Goal: Task Accomplishment & Management: Manage account settings

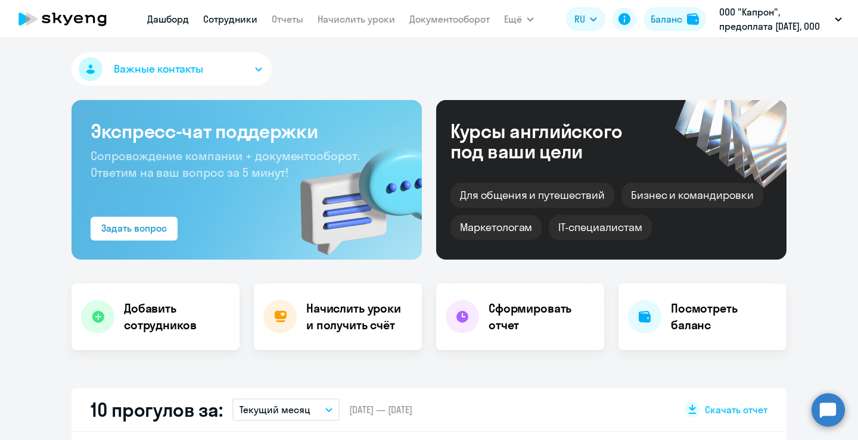
click at [235, 19] on link "Сотрудники" at bounding box center [230, 19] width 54 height 12
select select "30"
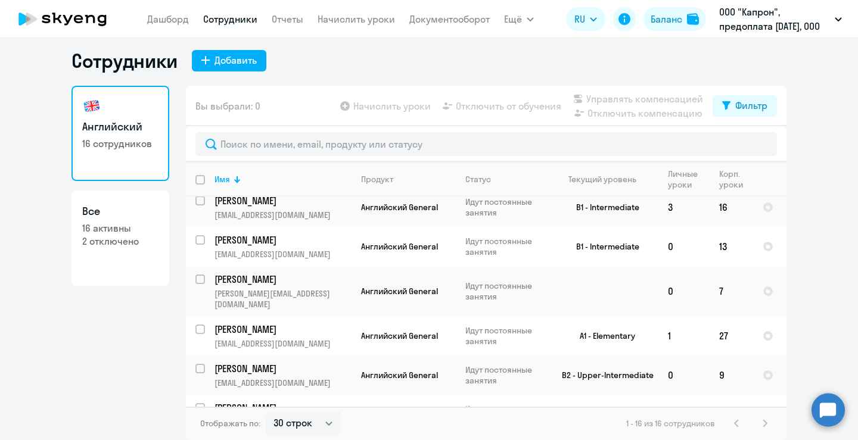
scroll to position [414, 0]
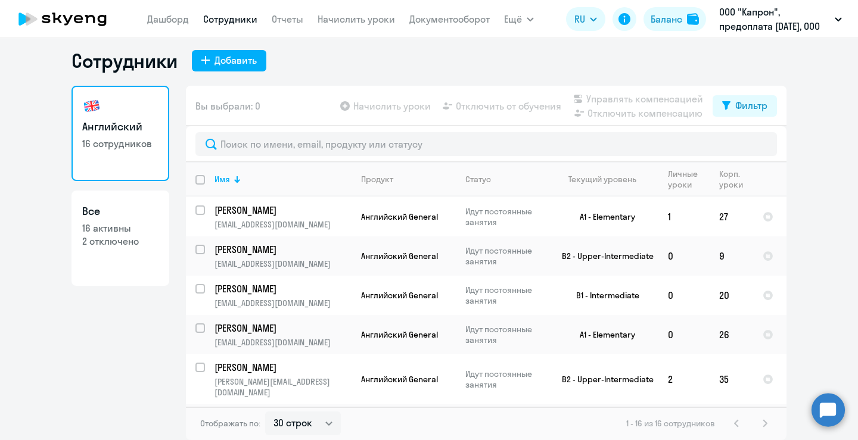
click at [848, 294] on ng-component "Сотрудники Добавить Английский 16 сотрудников Все 16 активны 2 отключено Вы выб…" at bounding box center [429, 244] width 858 height 391
drag, startPoint x: 727, startPoint y: 400, endPoint x: 717, endPoint y: 386, distance: 17.2
click at [721, 405] on td "1" at bounding box center [731, 424] width 43 height 39
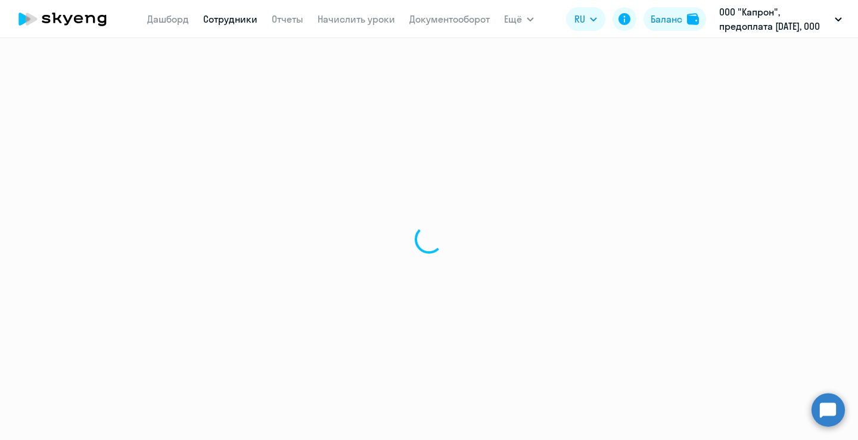
select select "english"
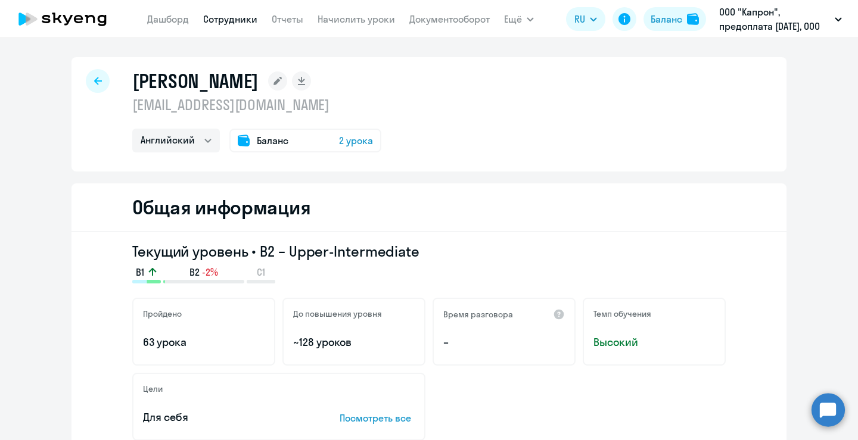
select select "30"
